Goal: Find specific page/section: Find specific page/section

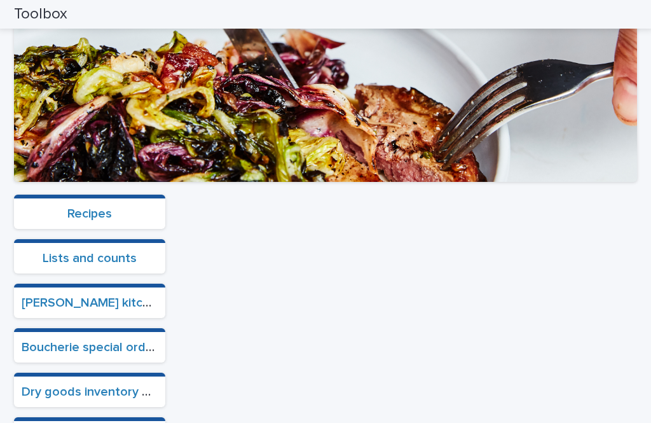
scroll to position [316, 0]
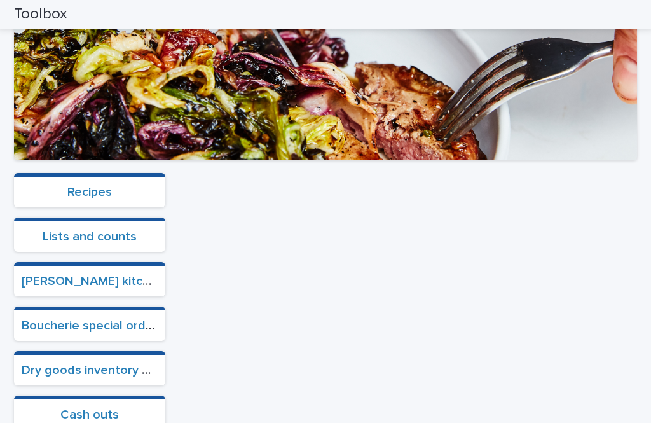
click at [113, 319] on link "Boucherie special orders" at bounding box center [93, 325] width 142 height 13
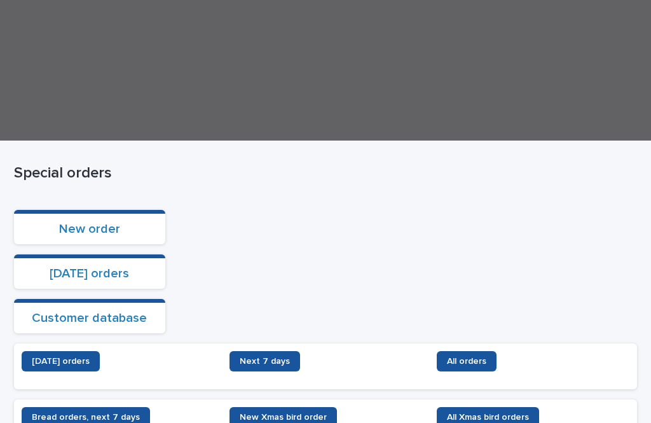
scroll to position [87, 0]
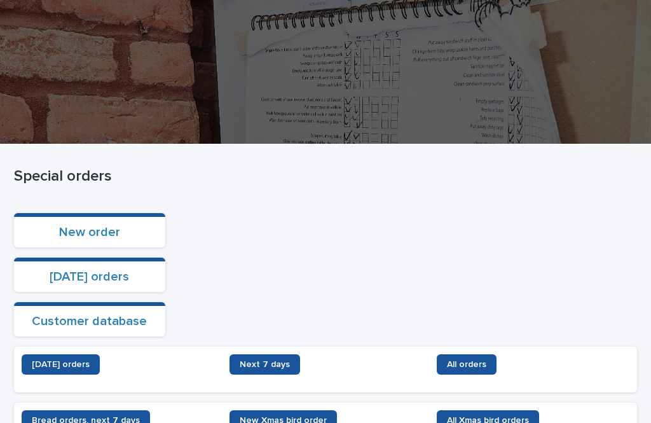
click at [106, 270] on link "[DATE] orders" at bounding box center [89, 276] width 79 height 13
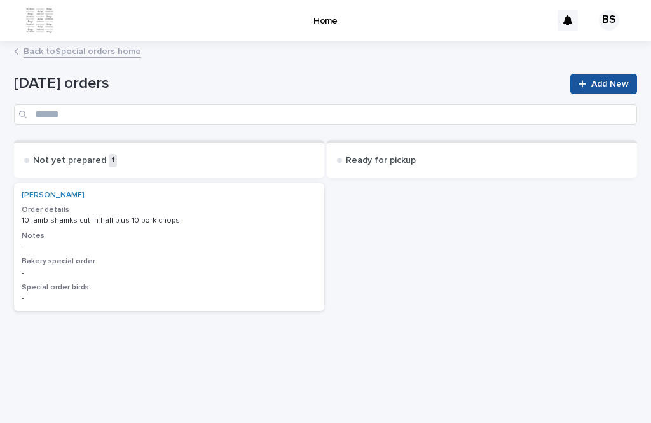
click at [90, 43] on link "Back to Special orders home" at bounding box center [83, 50] width 118 height 15
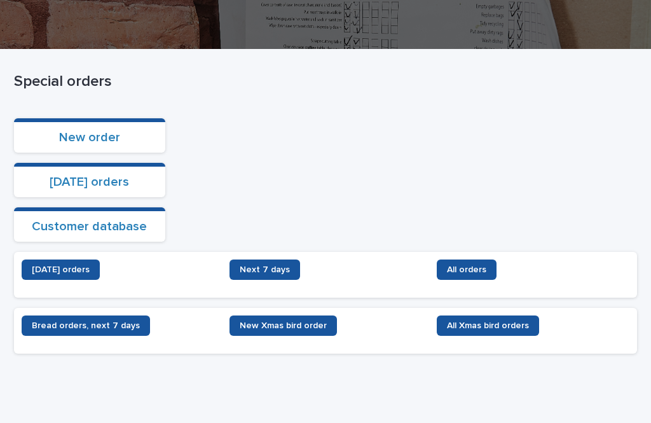
scroll to position [181, 0]
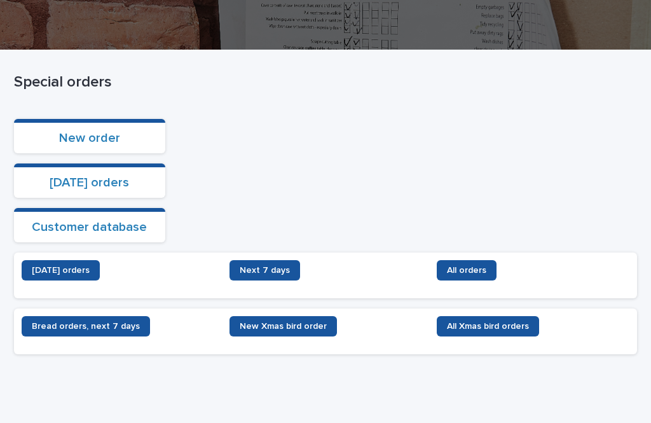
click at [85, 266] on span "[DATE] orders" at bounding box center [61, 270] width 58 height 9
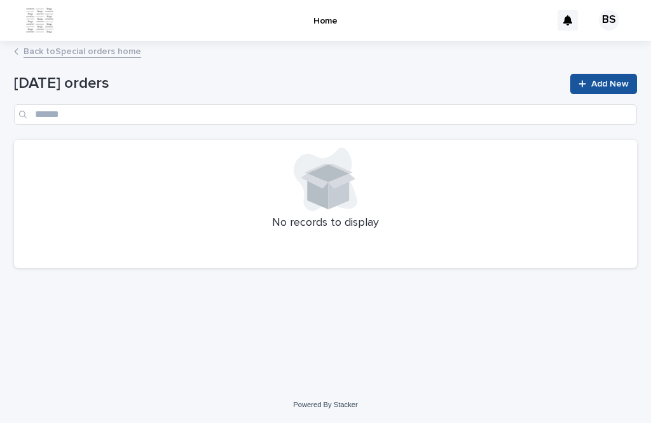
click at [115, 43] on link "Back to Special orders home" at bounding box center [83, 50] width 118 height 15
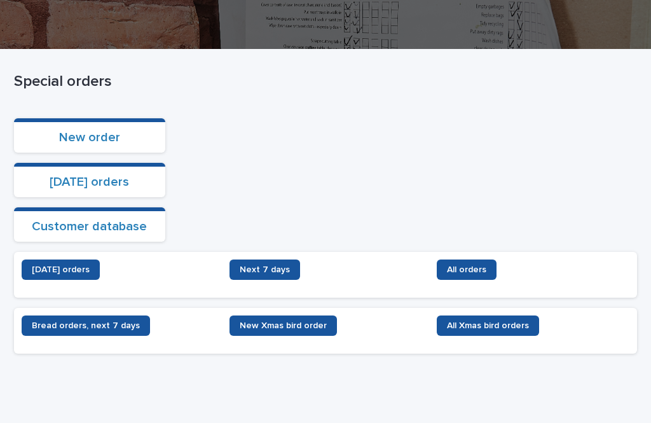
scroll to position [181, 0]
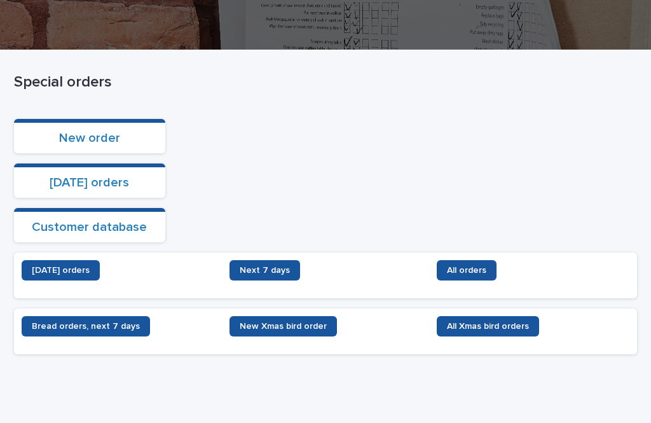
click at [274, 266] on span "Next 7 days" at bounding box center [265, 270] width 50 height 9
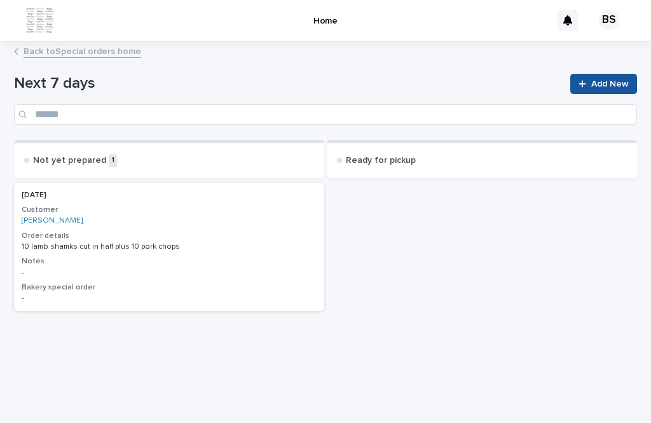
click at [100, 43] on link "Back to Special orders home" at bounding box center [83, 50] width 118 height 15
